Goal: Information Seeking & Learning: Understand process/instructions

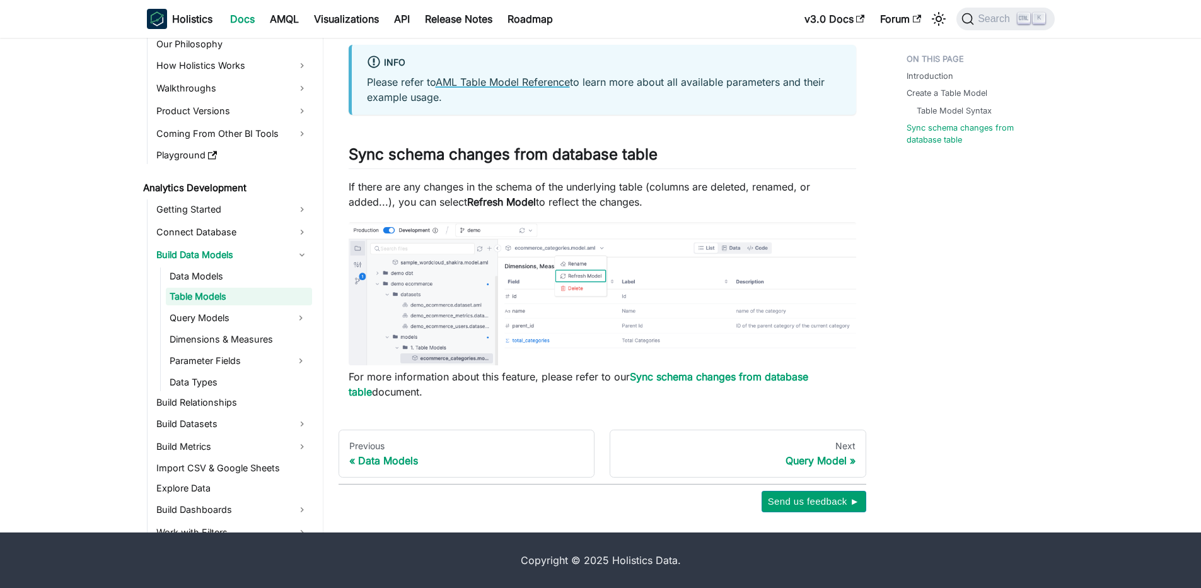
click at [503, 81] on link "AML Table Model Reference" at bounding box center [503, 82] width 134 height 13
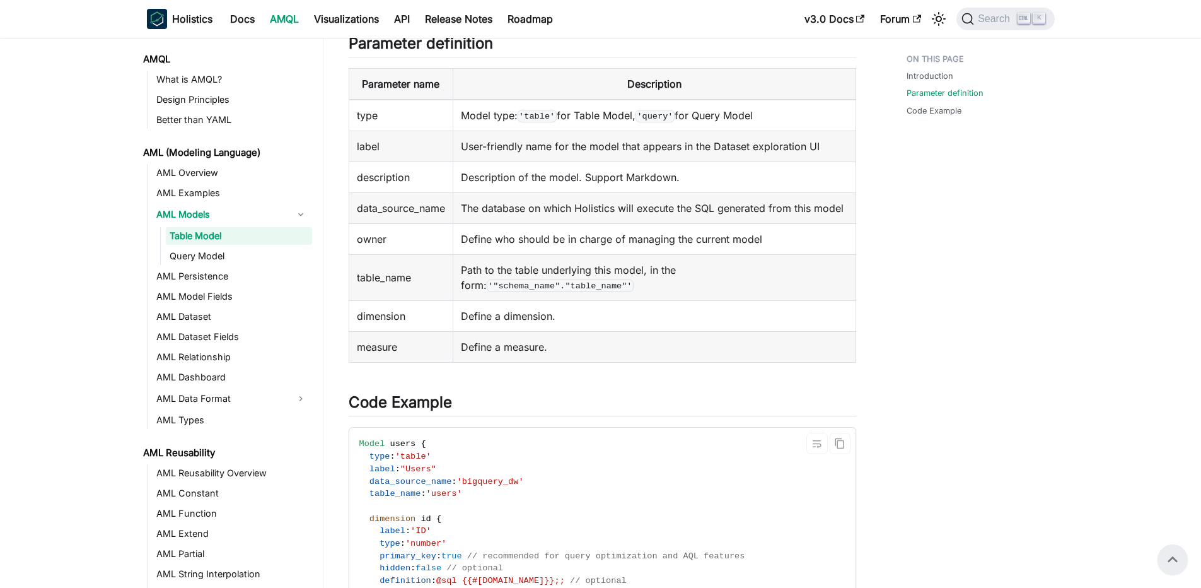
scroll to position [1864, 0]
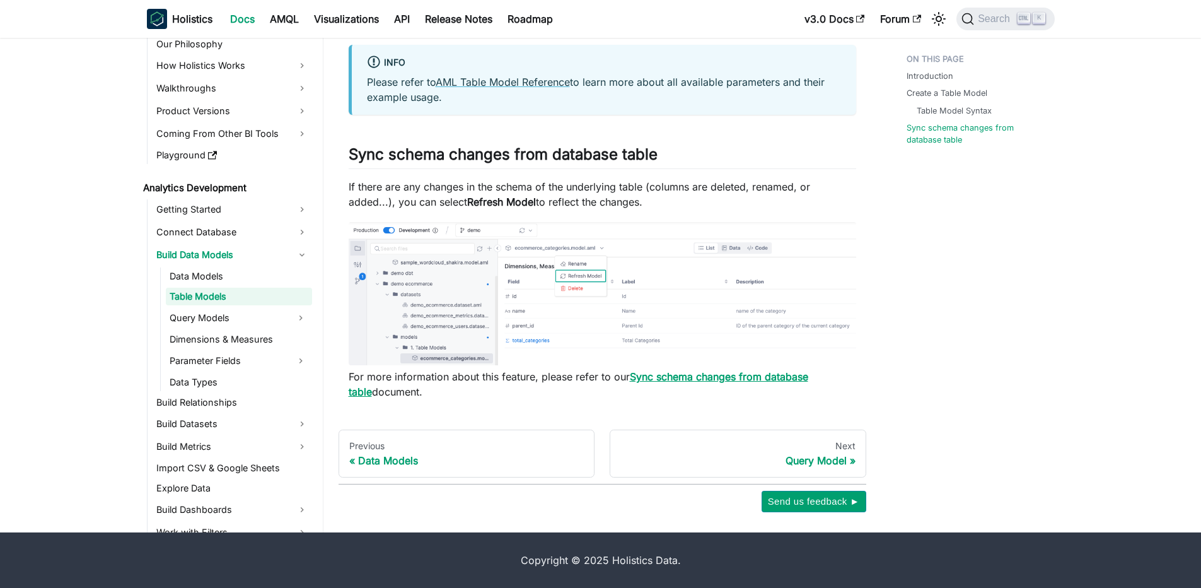
click at [675, 376] on strong "Sync schema changes from database table" at bounding box center [579, 384] width 460 height 28
click at [689, 376] on strong "Sync schema changes from database table" at bounding box center [579, 384] width 460 height 28
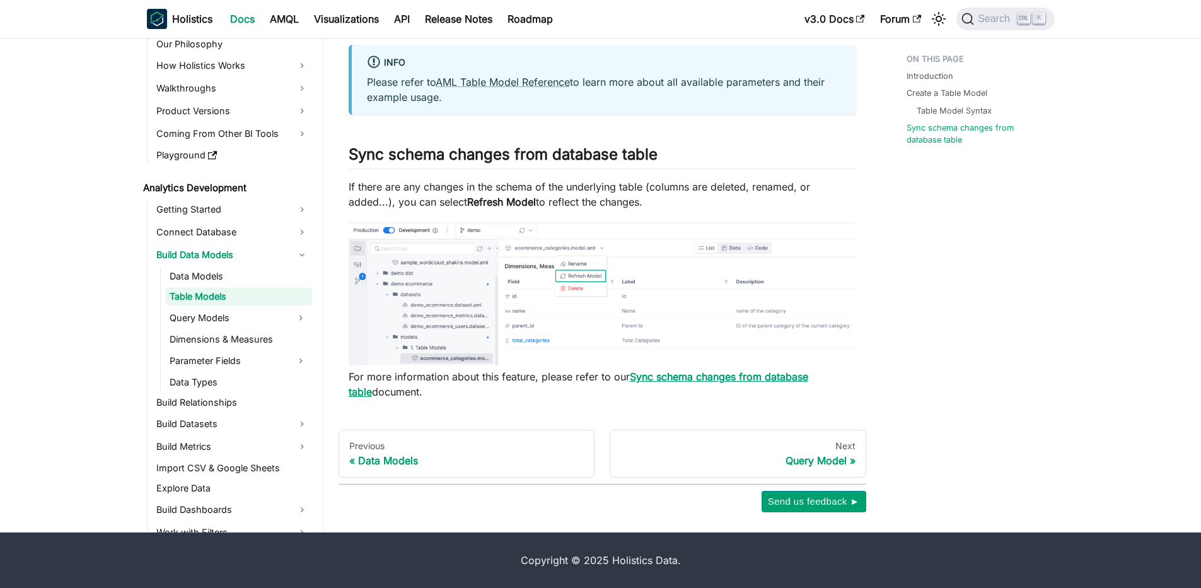
click at [689, 376] on strong "Sync schema changes from database table" at bounding box center [579, 384] width 460 height 28
